Goal: Browse casually

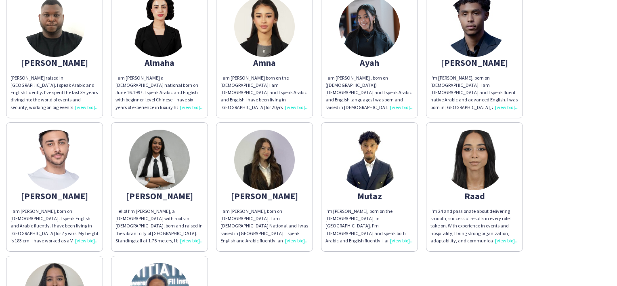
scroll to position [485, 0]
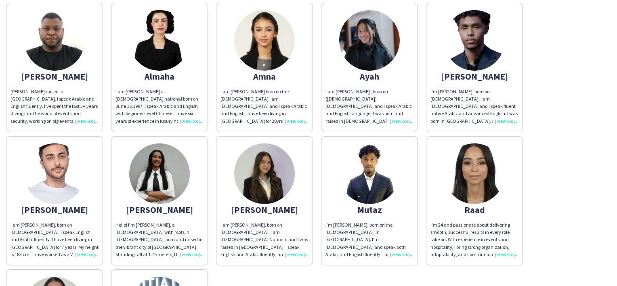
click at [71, 168] on img at bounding box center [54, 173] width 61 height 61
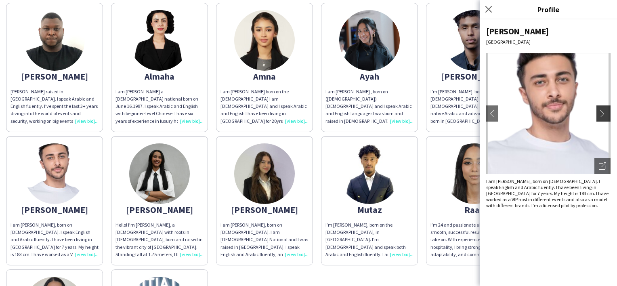
drag, startPoint x: 603, startPoint y: 105, endPoint x: 602, endPoint y: 112, distance: 6.9
click at [602, 112] on button "chevron-right" at bounding box center [605, 113] width 16 height 16
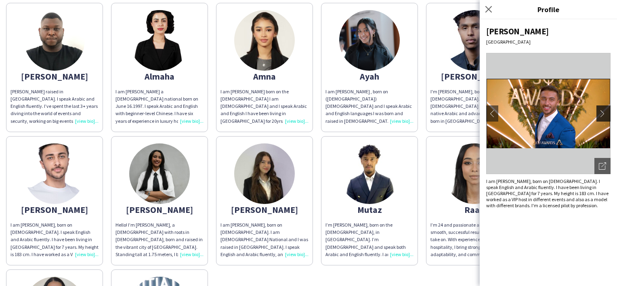
click at [602, 113] on app-icon "chevron-right" at bounding box center [604, 113] width 11 height 7
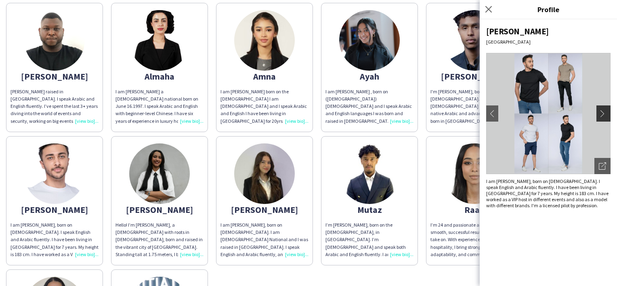
click at [607, 115] on app-icon "chevron-right" at bounding box center [604, 113] width 11 height 7
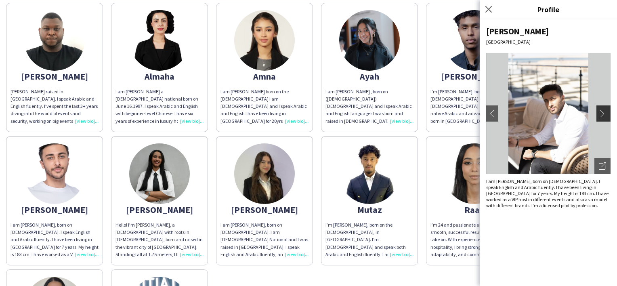
click at [601, 119] on button "chevron-right" at bounding box center [605, 113] width 16 height 16
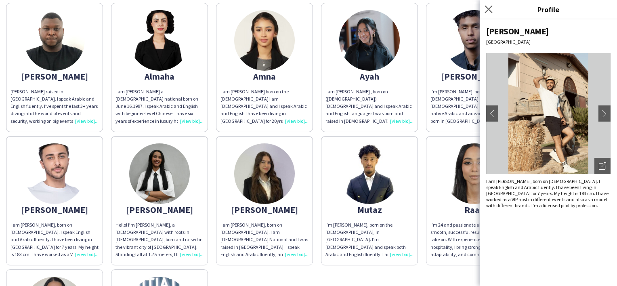
click at [493, 10] on app-icon "Close pop-in" at bounding box center [489, 10] width 12 height 12
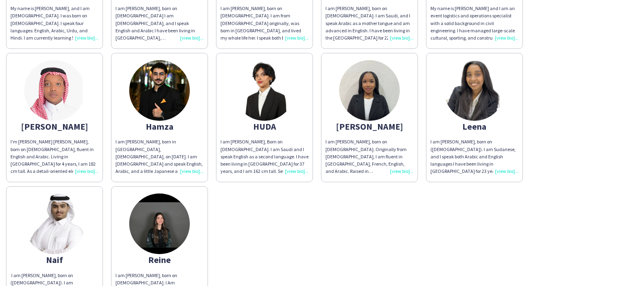
scroll to position [0, 0]
